Goal: Task Accomplishment & Management: Complete application form

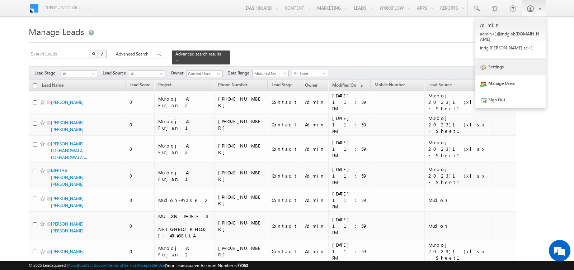
click at [499, 58] on link "Settings" at bounding box center [510, 66] width 70 height 16
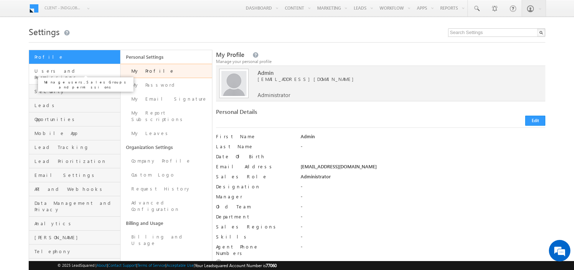
click at [72, 69] on span "Users and Permissions" at bounding box center [76, 74] width 84 height 13
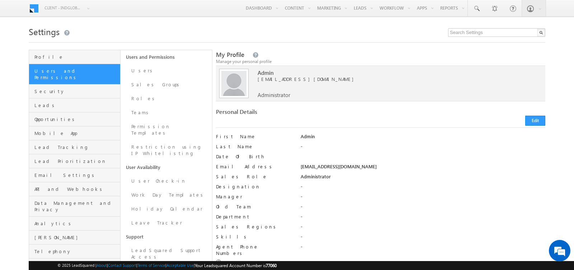
click at [153, 58] on link "Users and Permissions" at bounding box center [166, 57] width 91 height 14
click at [140, 57] on link "Users and Permissions" at bounding box center [166, 57] width 91 height 14
click at [136, 75] on link "Users" at bounding box center [166, 71] width 91 height 14
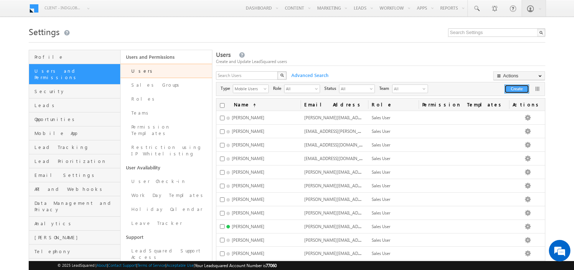
click at [516, 85] on button "Create" at bounding box center [516, 89] width 25 height 9
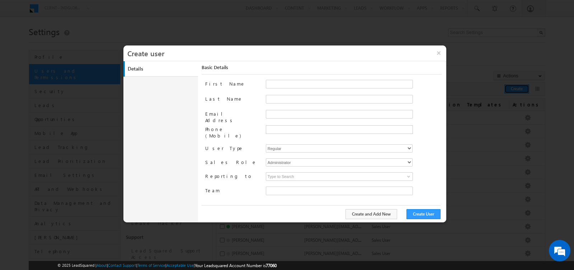
type input "faf8491d-252d-11ee-b523-12ccdbbfc88b"
click at [279, 81] on input "First Name" at bounding box center [339, 84] width 147 height 9
paste input "[GEOGRAPHIC_DATA]"
type input "[GEOGRAPHIC_DATA]"
drag, startPoint x: 296, startPoint y: 82, endPoint x: 263, endPoint y: 82, distance: 33.7
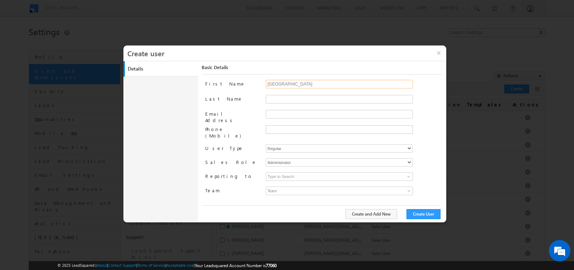
click at [263, 82] on div "First Name Dubai@123" at bounding box center [323, 87] width 236 height 15
paste input "[EMAIL_ADDRESS][PERSON_NAME][DOMAIN_NAME]"
drag, startPoint x: 293, startPoint y: 83, endPoint x: 330, endPoint y: 83, distance: 36.9
click at [330, 83] on input "[EMAIL_ADDRESS][PERSON_NAME][DOMAIN_NAME]" at bounding box center [339, 84] width 147 height 9
type input "rajesh"
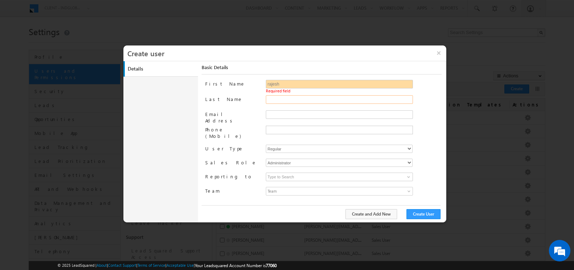
click at [319, 99] on input "Last Name" at bounding box center [339, 99] width 147 height 9
paste input "[PERSON_NAME]"
type input "[PERSON_NAME]"
click at [297, 110] on input "Email Address" at bounding box center [339, 114] width 147 height 9
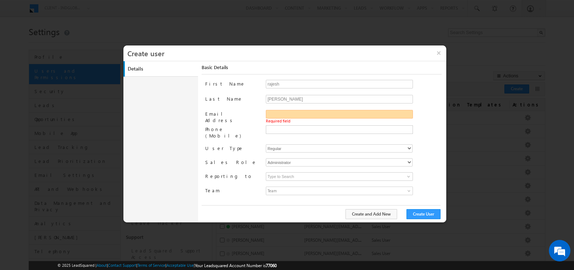
paste input "[EMAIL_ADDRESS][PERSON_NAME][DOMAIN_NAME]"
type input "[EMAIL_ADDRESS][PERSON_NAME][DOMAIN_NAME]"
click at [276, 127] on li at bounding box center [338, 130] width 145 height 6
click at [283, 145] on select "Regular Mobile" at bounding box center [339, 149] width 147 height 8
select select "1"
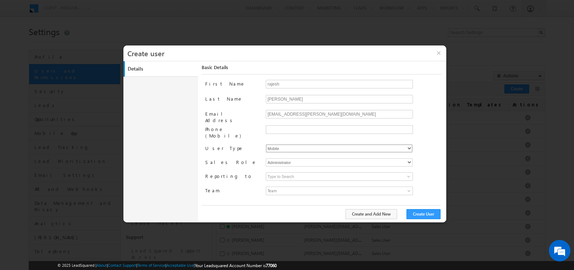
click at [266, 145] on select "Regular Mobile" at bounding box center [339, 149] width 147 height 8
click at [283, 151] on div "First Name rajesh Last Name [PERSON_NAME] Email Address [PERSON_NAME][EMAIL_ADD…" at bounding box center [323, 142] width 236 height 125
click at [283, 159] on select "Administrator Marketing User Sales Manager Sales User" at bounding box center [339, 163] width 147 height 8
type input "faf8491d-252d-11ee-b523-12ccdbbfc88b"
select select "Sales_User"
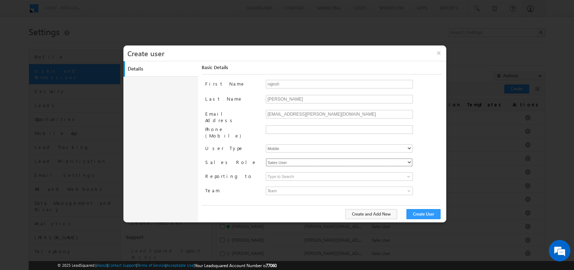
click at [266, 159] on select "Administrator Marketing User Sales Manager Sales User" at bounding box center [339, 163] width 147 height 8
type input "faf8491d-252d-11ee-b523-12ccdbbfc88b"
click at [286, 173] on input at bounding box center [339, 177] width 147 height 9
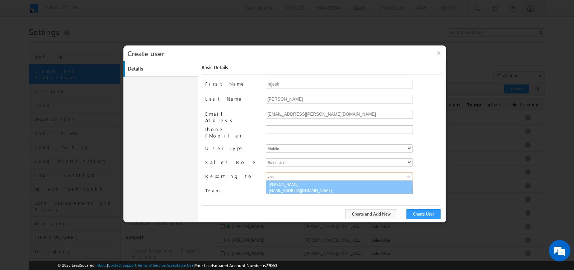
click at [286, 188] on span "[EMAIL_ADDRESS][DOMAIN_NAME]" at bounding box center [301, 190] width 65 height 5
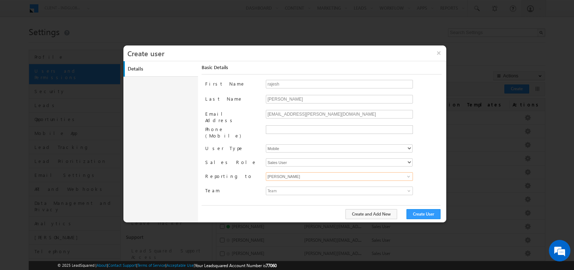
type input "[PERSON_NAME]"
click at [284, 187] on span "Team" at bounding box center [321, 191] width 110 height 8
click at [421, 215] on button "Create User" at bounding box center [423, 214] width 34 height 10
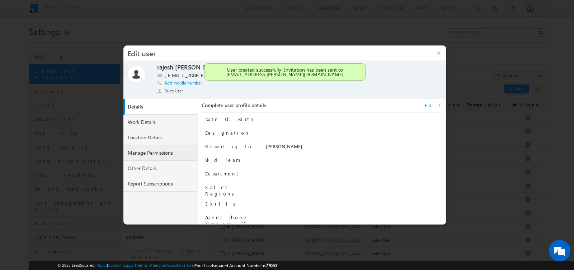
click at [162, 148] on link "Manage Permissions" at bounding box center [160, 153] width 75 height 15
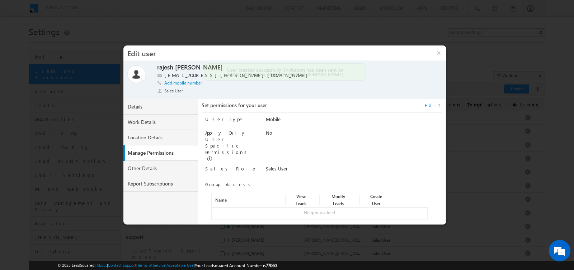
click at [435, 105] on link "Edit" at bounding box center [433, 105] width 17 height 6
select select "Sales_User"
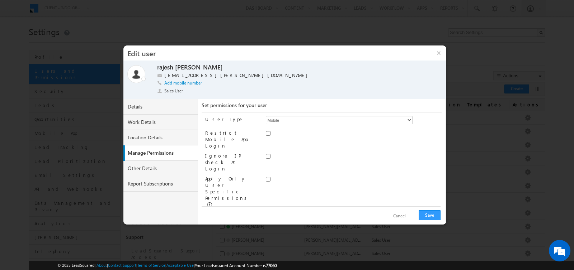
scroll to position [31, 0]
click at [222, 237] on link "Assign group" at bounding box center [229, 239] width 25 height 5
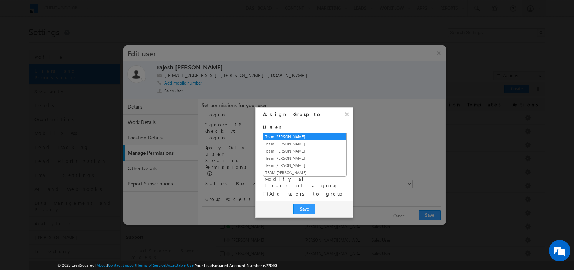
click at [290, 139] on span "Team [PERSON_NAME]" at bounding box center [300, 142] width 74 height 6
click at [288, 170] on link "TEAM [PERSON_NAME]" at bounding box center [304, 173] width 83 height 6
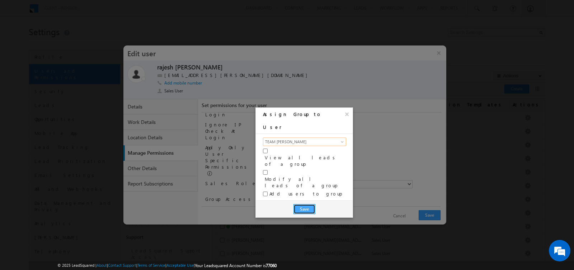
click at [299, 204] on button "Save" at bounding box center [304, 209] width 22 height 10
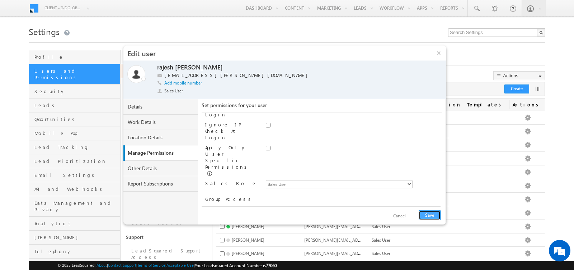
click at [428, 214] on button "Save" at bounding box center [430, 216] width 22 height 10
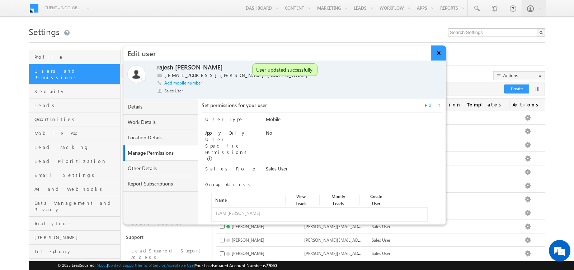
click at [440, 56] on button "×" at bounding box center [438, 53] width 15 height 15
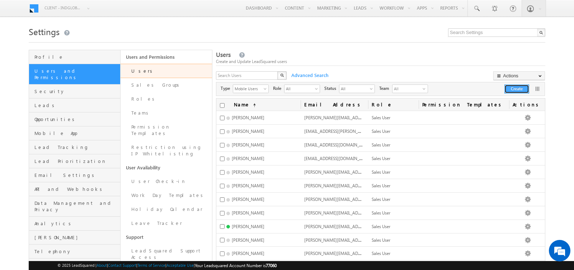
click at [508, 87] on button "Create" at bounding box center [516, 89] width 25 height 9
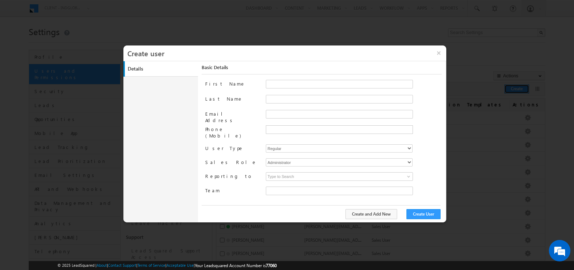
type input "faf8491d-252d-11ee-b523-12ccdbbfc88b"
click at [280, 110] on input "Email Address" at bounding box center [339, 114] width 147 height 9
paste input "[EMAIL_ADDRESS][DOMAIN_NAME]"
type input "[EMAIL_ADDRESS][DOMAIN_NAME]"
click at [282, 80] on input "First Name" at bounding box center [339, 84] width 147 height 9
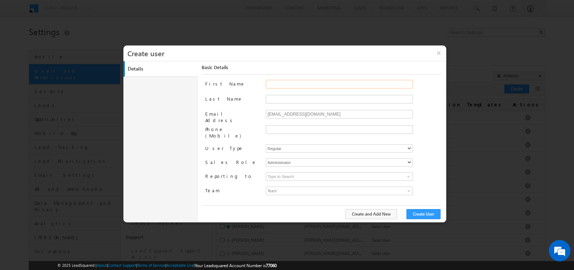
paste input "[EMAIL_ADDRESS][DOMAIN_NAME]"
drag, startPoint x: 295, startPoint y: 82, endPoint x: 340, endPoint y: 81, distance: 44.9
click at [340, 81] on input "[EMAIL_ADDRESS][DOMAIN_NAME]" at bounding box center [339, 84] width 147 height 9
type input "raphik"
click at [324, 96] on input "Last Name" at bounding box center [339, 99] width 147 height 9
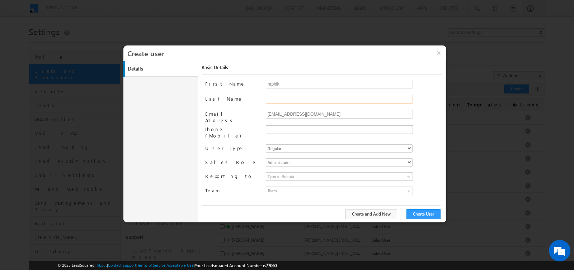
paste input "salmani"
type input "salmani"
click at [291, 127] on input "text" at bounding box center [338, 130] width 143 height 6
click at [291, 145] on select "Regular Mobile" at bounding box center [339, 149] width 147 height 8
select select "1"
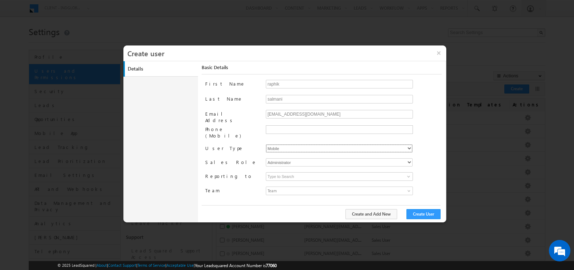
click at [266, 145] on select "Regular Mobile" at bounding box center [339, 149] width 147 height 8
click at [288, 159] on select "Administrator Marketing User Sales Manager Sales User" at bounding box center [339, 163] width 147 height 8
type input "faf8491d-252d-11ee-b523-12ccdbbfc88b"
select select "Sales_User"
click at [266, 159] on select "Administrator Marketing User Sales Manager Sales User" at bounding box center [339, 163] width 147 height 8
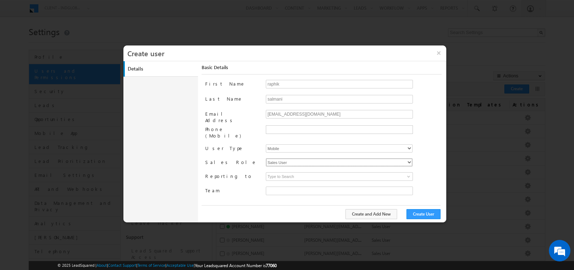
type input "faf8491d-252d-11ee-b523-12ccdbbfc88b"
click at [291, 173] on input at bounding box center [339, 177] width 147 height 9
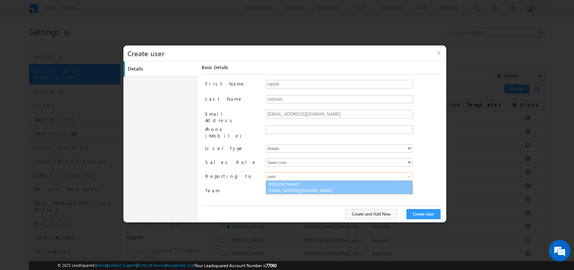
click at [288, 188] on span "[EMAIL_ADDRESS][DOMAIN_NAME]" at bounding box center [301, 190] width 65 height 5
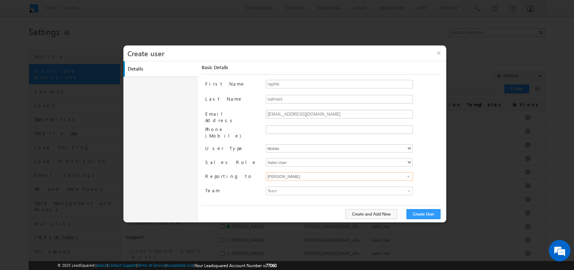
type input "[PERSON_NAME]"
click at [285, 187] on span "Team" at bounding box center [321, 191] width 110 height 8
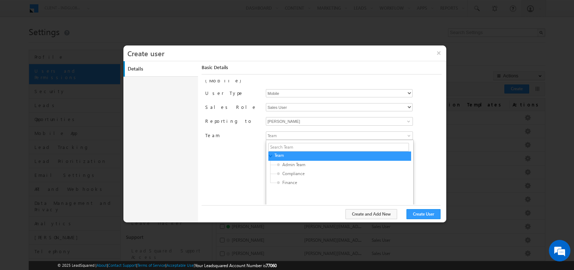
click at [250, 165] on div "First Name raphik Last Name salmani Email Address [EMAIL_ADDRESS][DOMAIN_NAME] …" at bounding box center [323, 142] width 236 height 125
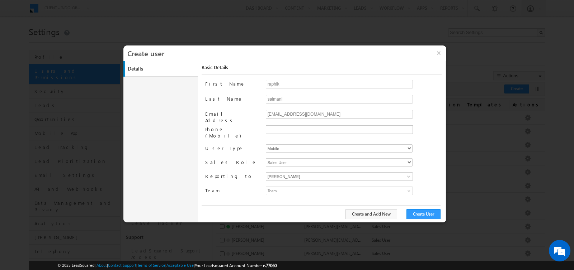
scroll to position [0, 0]
click at [422, 216] on button "Create User" at bounding box center [423, 214] width 34 height 10
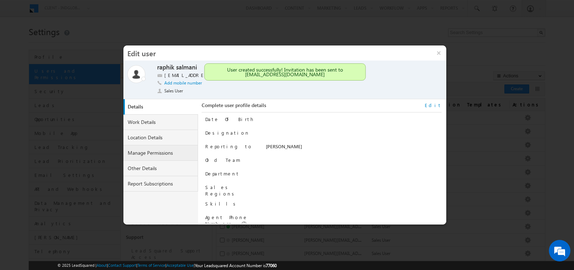
click at [152, 151] on link "Manage Permissions" at bounding box center [160, 153] width 75 height 15
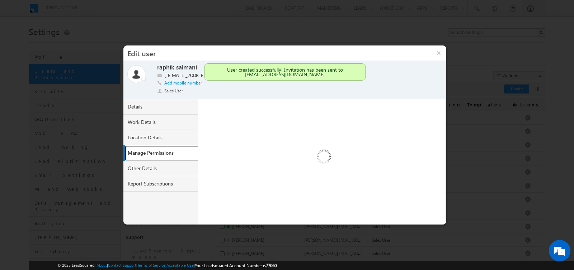
select select "1"
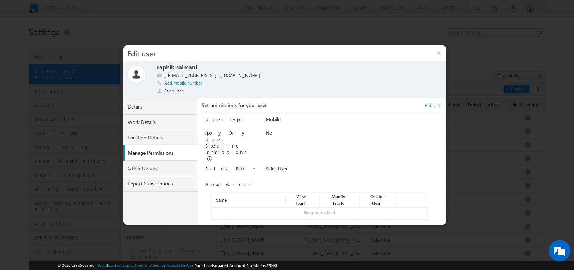
click at [435, 104] on link "Edit" at bounding box center [433, 105] width 17 height 6
select select "Sales_User"
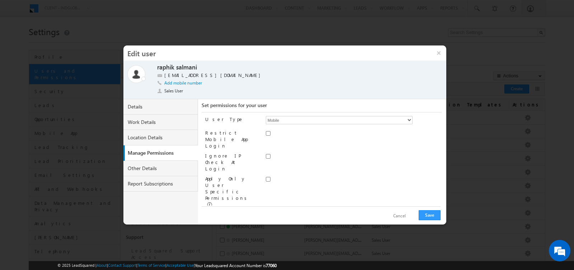
scroll to position [31, 0]
click at [233, 237] on link "Assign group" at bounding box center [229, 239] width 25 height 5
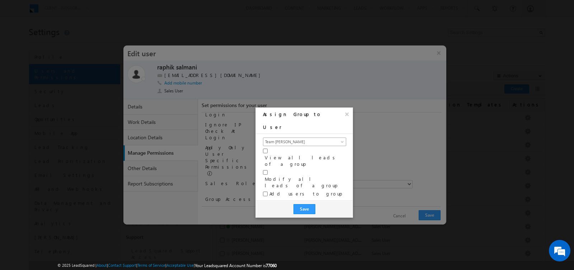
click at [296, 139] on span "Team [PERSON_NAME]" at bounding box center [300, 142] width 74 height 6
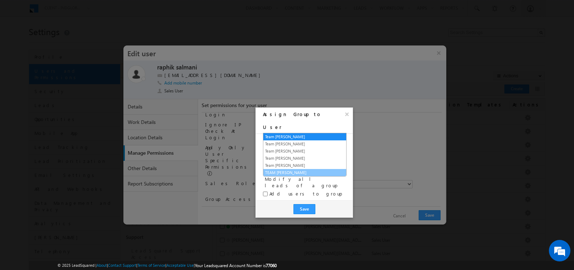
click at [281, 170] on link "TEAM [PERSON_NAME]" at bounding box center [304, 173] width 83 height 6
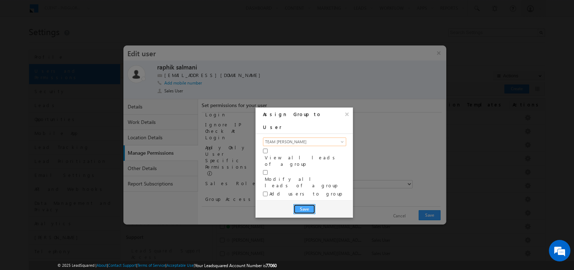
click at [301, 204] on button "Save" at bounding box center [304, 209] width 22 height 10
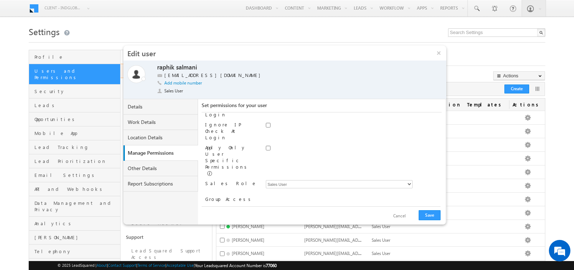
scroll to position [33, 0]
click at [430, 216] on button "Save" at bounding box center [430, 216] width 22 height 10
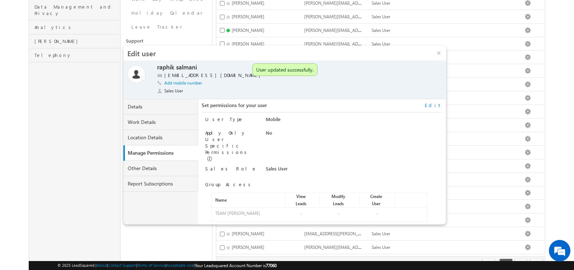
scroll to position [219, 0]
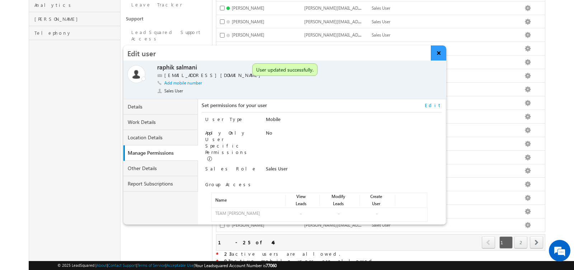
click at [438, 54] on button "×" at bounding box center [438, 53] width 15 height 15
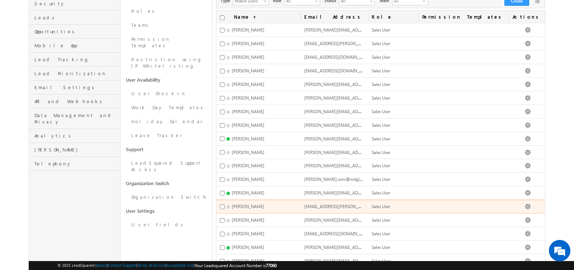
scroll to position [0, 0]
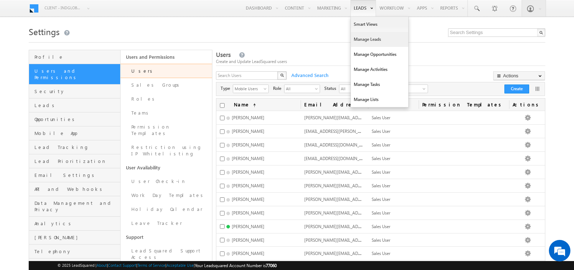
click at [360, 43] on link "Manage Leads" at bounding box center [379, 39] width 57 height 15
